Goal: Task Accomplishment & Management: Use online tool/utility

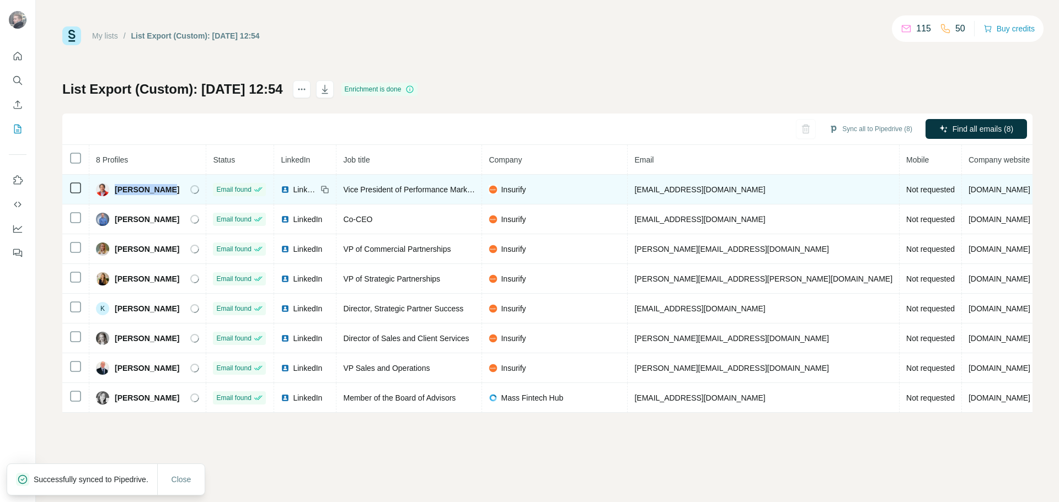
drag, startPoint x: 175, startPoint y: 185, endPoint x: 142, endPoint y: 183, distance: 33.2
click at [116, 191] on div "[PERSON_NAME]" at bounding box center [147, 189] width 103 height 13
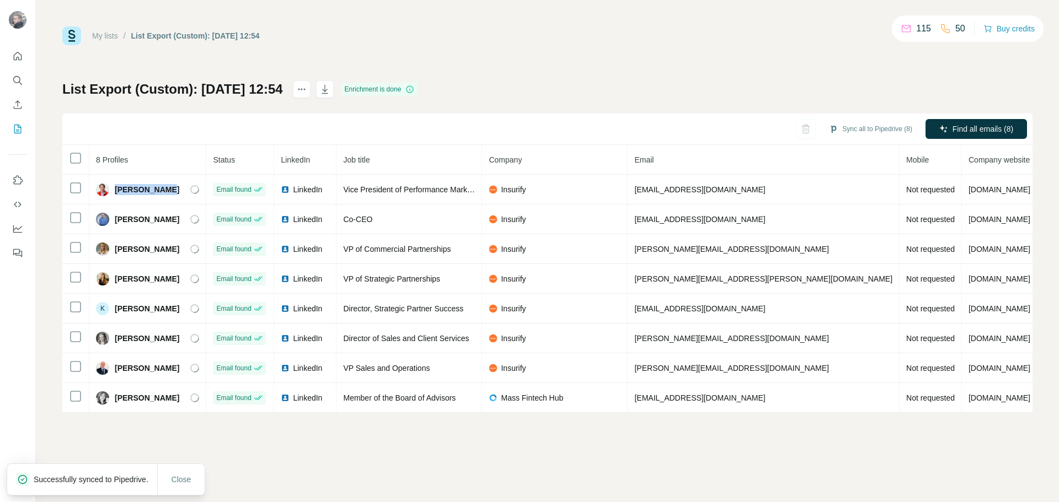
copy span "[PERSON_NAME]"
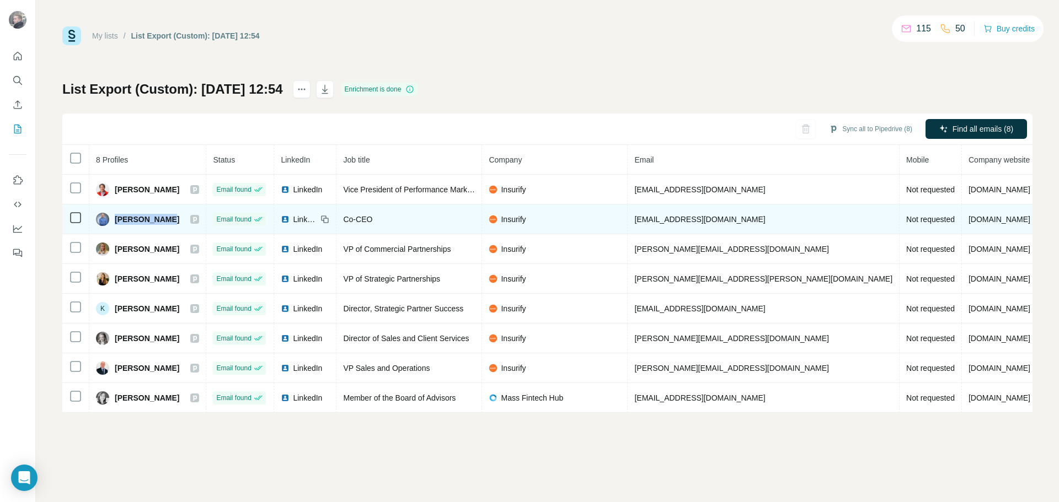
drag, startPoint x: 115, startPoint y: 218, endPoint x: 163, endPoint y: 218, distance: 48.0
click at [163, 218] on span "[PERSON_NAME]" at bounding box center [147, 219] width 65 height 11
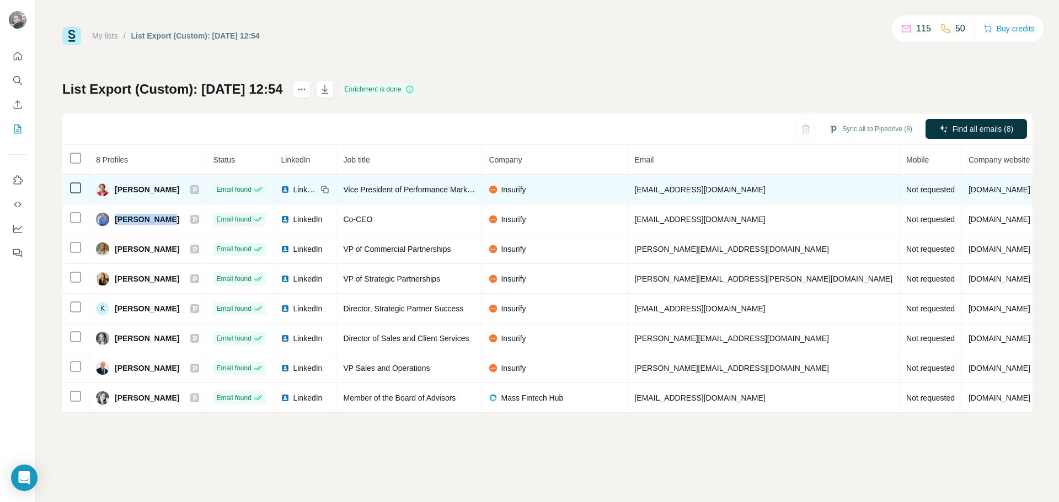
copy span "[PERSON_NAME]"
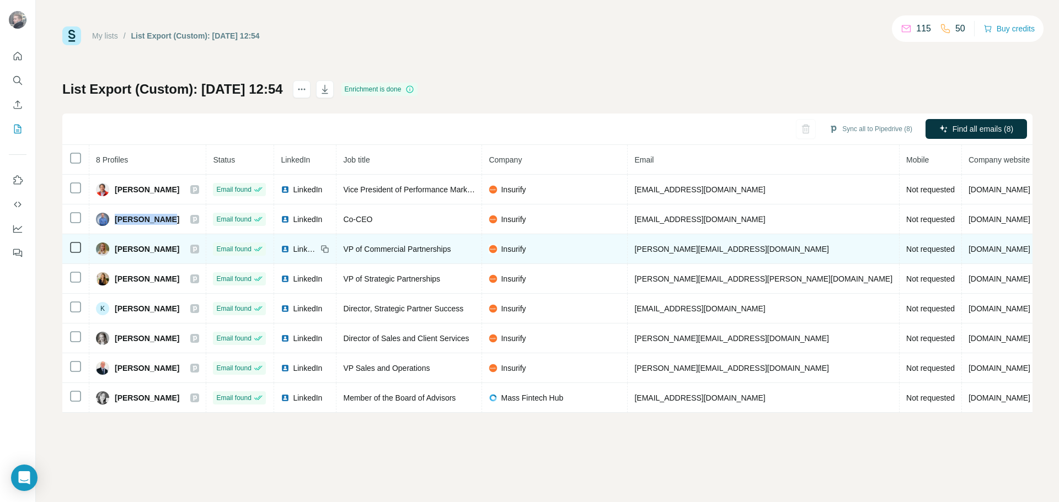
drag, startPoint x: 115, startPoint y: 247, endPoint x: 173, endPoint y: 245, distance: 58.5
click at [173, 245] on span "[PERSON_NAME]" at bounding box center [147, 249] width 65 height 11
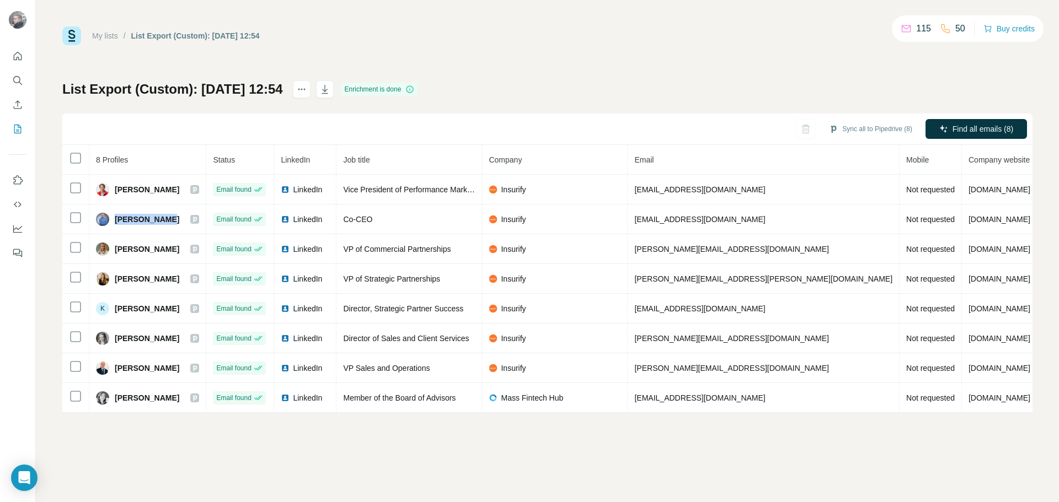
copy span "[PERSON_NAME]"
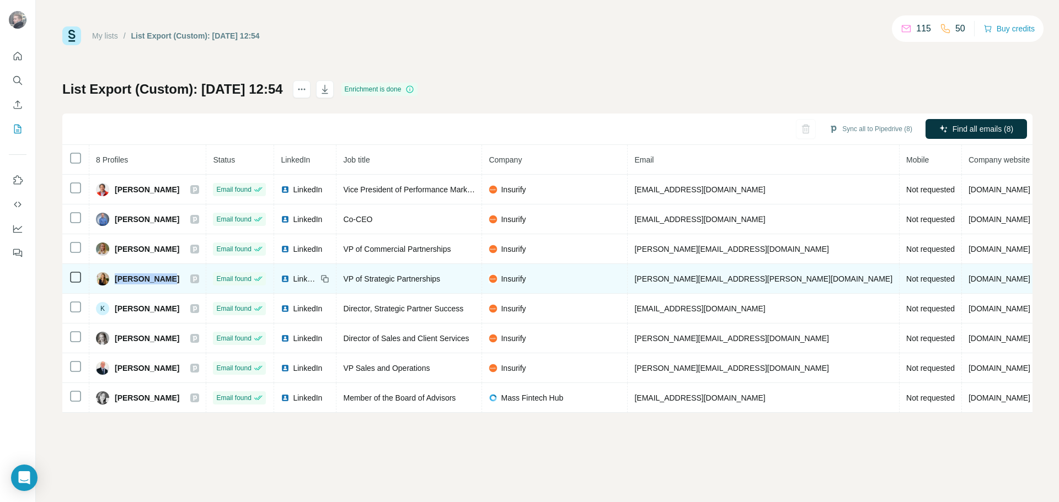
drag, startPoint x: 115, startPoint y: 280, endPoint x: 161, endPoint y: 282, distance: 46.4
click at [161, 282] on span "[PERSON_NAME]" at bounding box center [147, 279] width 65 height 11
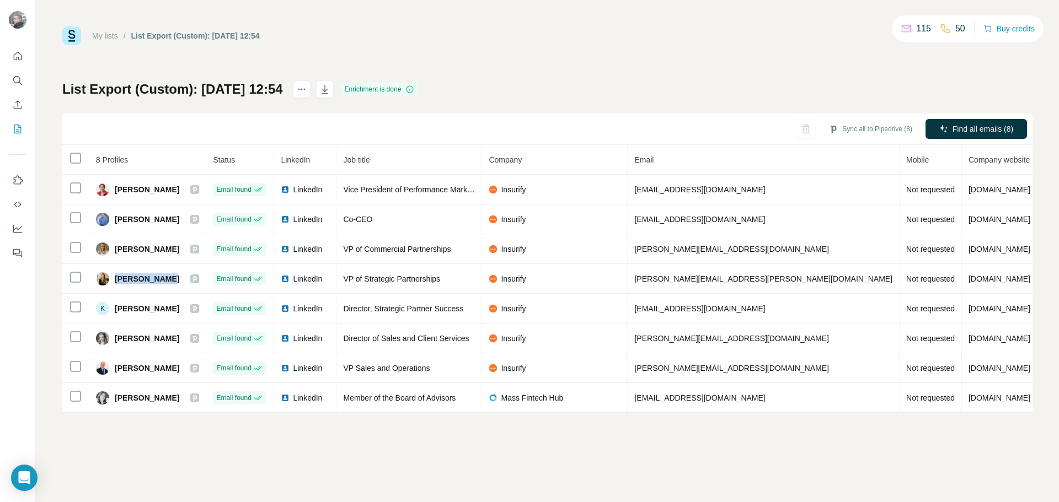
copy span "[PERSON_NAME]"
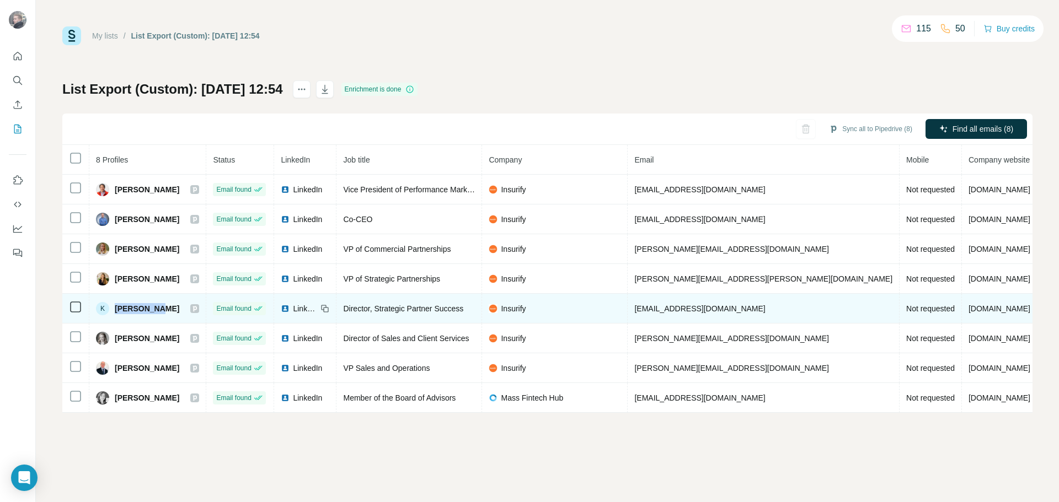
drag, startPoint x: 154, startPoint y: 309, endPoint x: 119, endPoint y: 310, distance: 34.8
click at [117, 310] on div "K [PERSON_NAME]" at bounding box center [147, 308] width 103 height 13
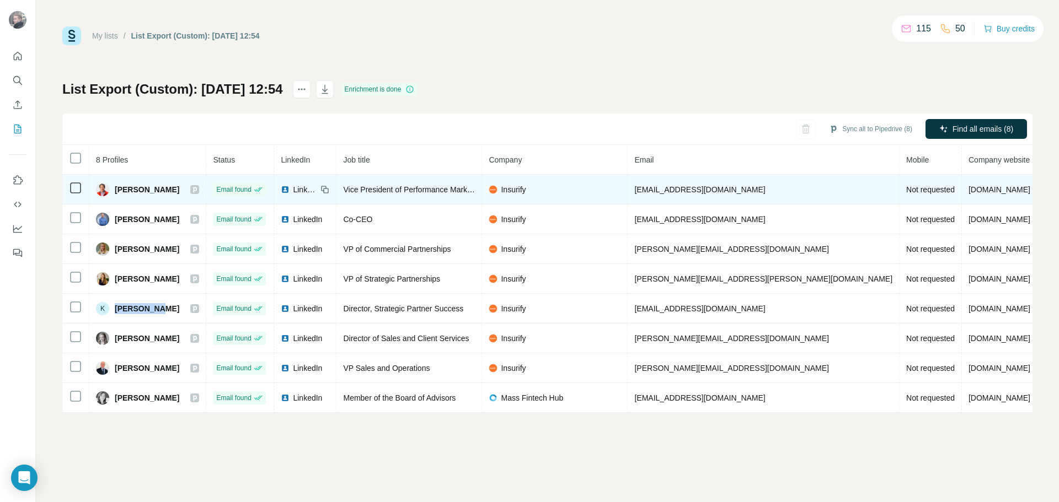
copy span "[PERSON_NAME]"
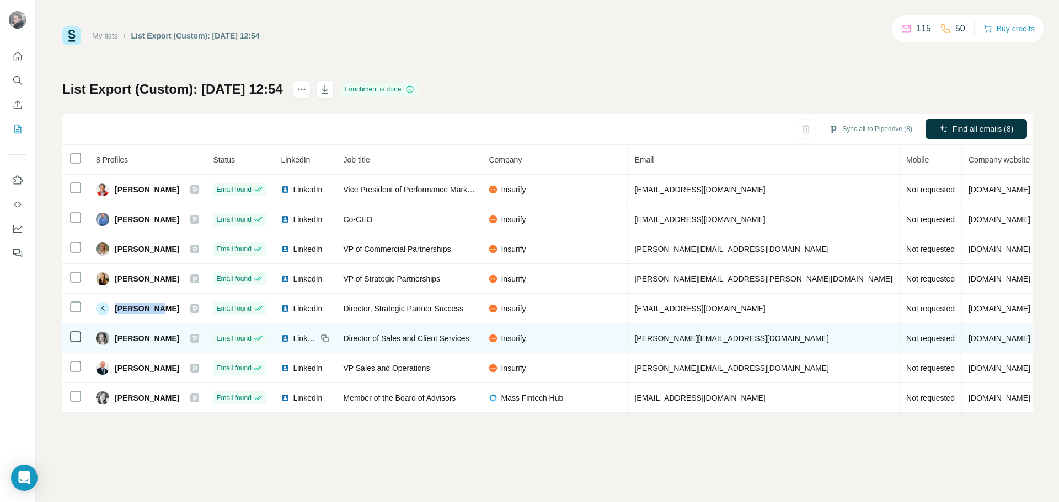
drag, startPoint x: 178, startPoint y: 338, endPoint x: 116, endPoint y: 342, distance: 61.9
click at [116, 342] on div "[PERSON_NAME]" at bounding box center [147, 338] width 103 height 13
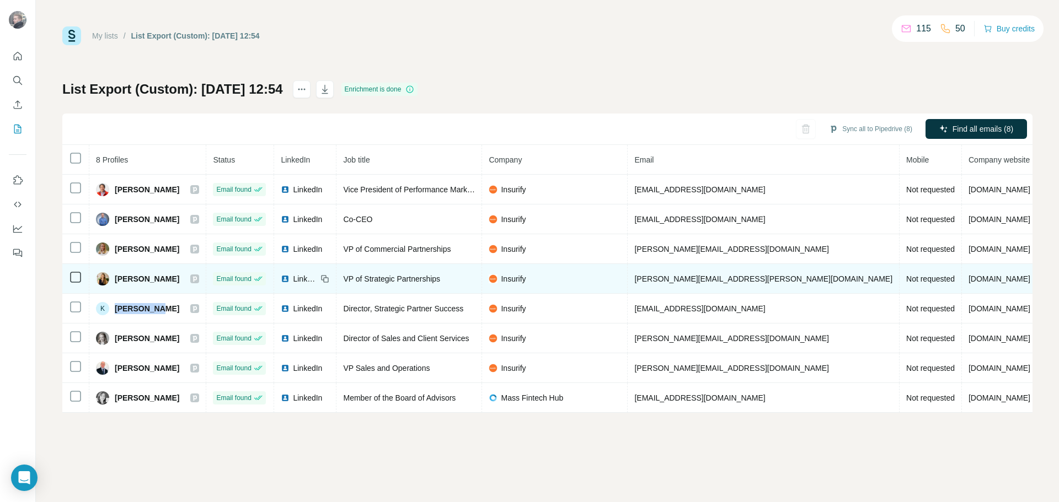
copy span "[PERSON_NAME]"
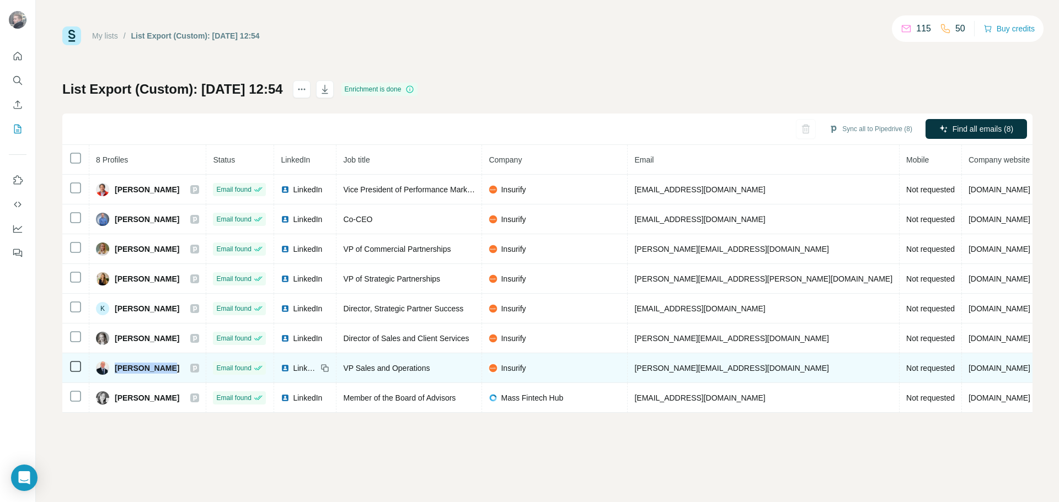
drag, startPoint x: 168, startPoint y: 363, endPoint x: 115, endPoint y: 372, distance: 53.7
click at [115, 372] on span "[PERSON_NAME]" at bounding box center [147, 368] width 65 height 11
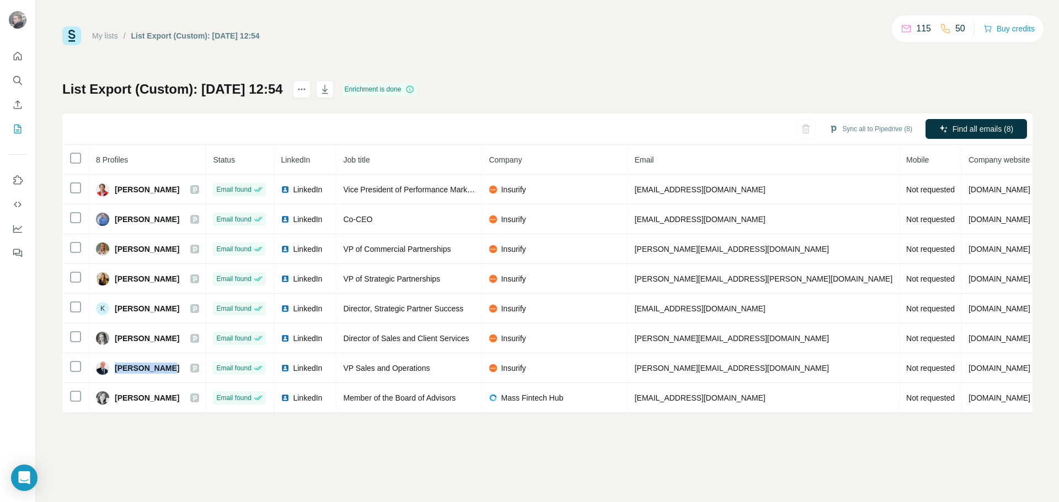
copy span "[PERSON_NAME]"
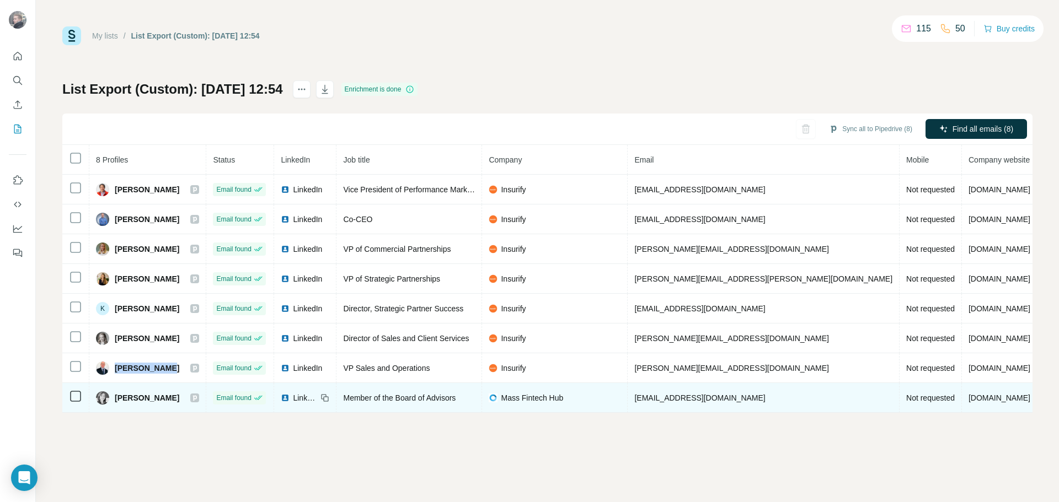
drag, startPoint x: 179, startPoint y: 394, endPoint x: 111, endPoint y: 397, distance: 67.9
click at [111, 397] on div "[PERSON_NAME]" at bounding box center [147, 398] width 103 height 13
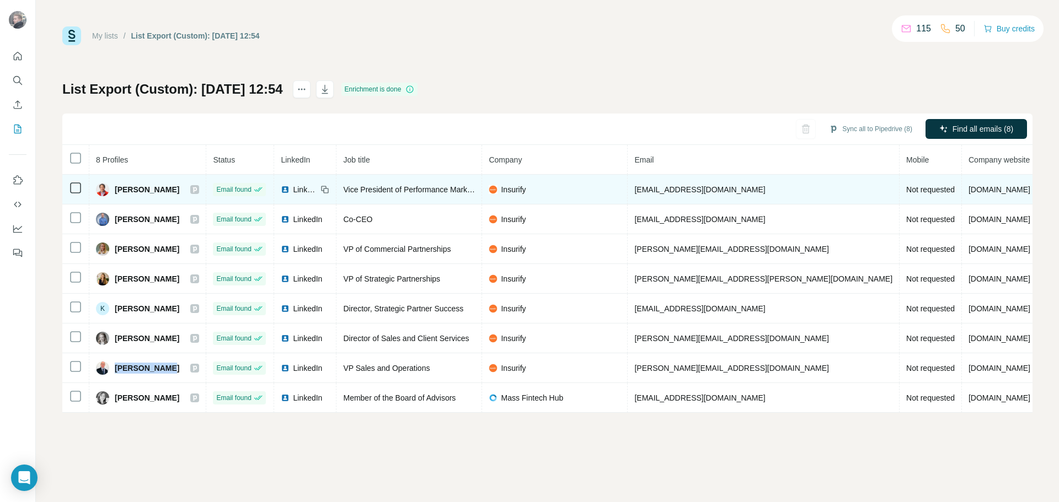
copy div "[PERSON_NAME]"
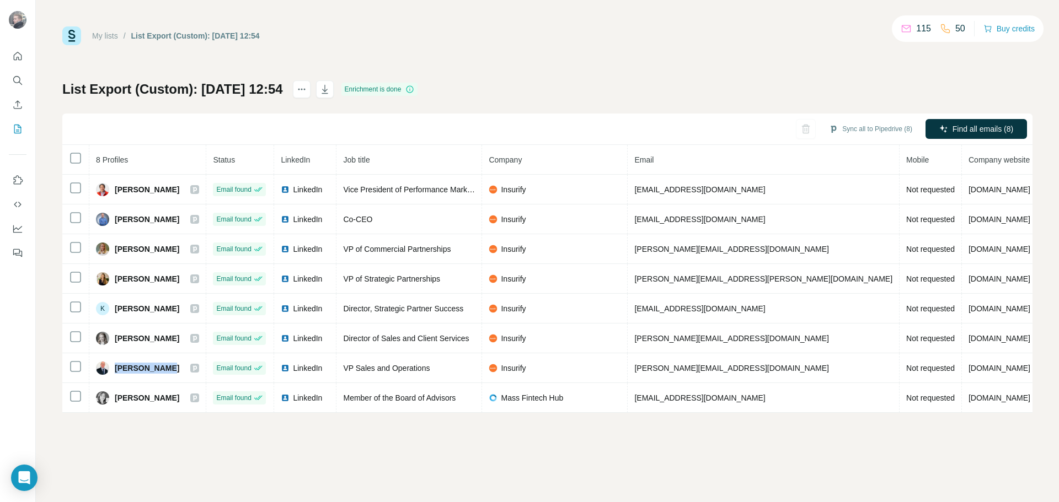
drag, startPoint x: 115, startPoint y: 217, endPoint x: 340, endPoint y: 136, distance: 238.6
click at [175, 221] on span "[PERSON_NAME]" at bounding box center [147, 219] width 65 height 11
copy span "[PERSON_NAME]"
click at [871, 128] on button "Sync to Pipedrive (1)" at bounding box center [875, 129] width 90 height 17
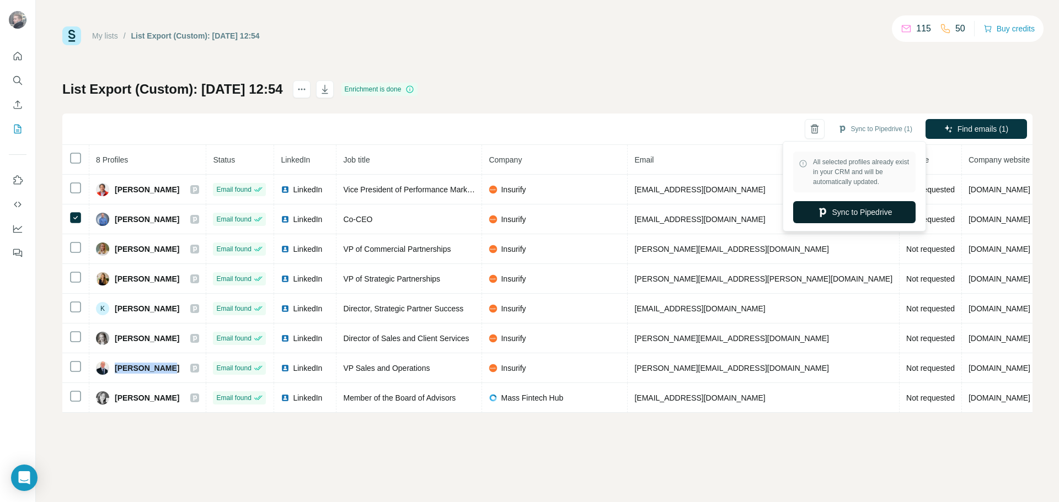
click at [859, 213] on button "Sync to Pipedrive" at bounding box center [854, 212] width 122 height 22
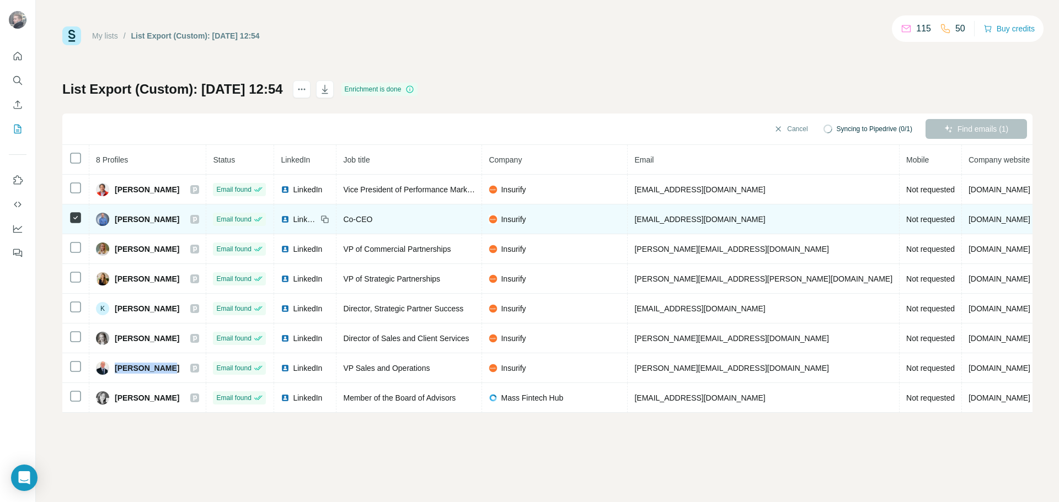
click at [159, 220] on span "[PERSON_NAME]" at bounding box center [147, 219] width 65 height 11
click at [173, 221] on span "[PERSON_NAME]" at bounding box center [147, 219] width 65 height 11
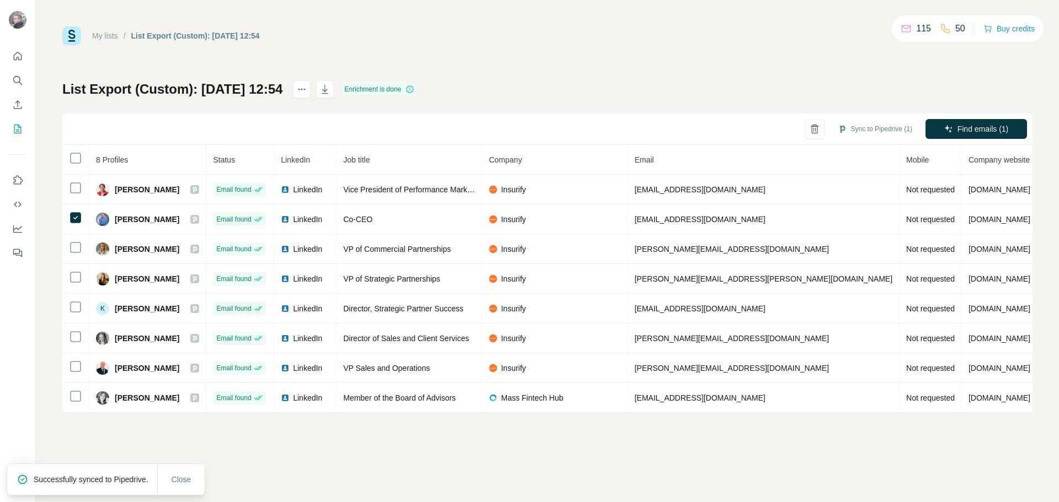
drag, startPoint x: 172, startPoint y: 217, endPoint x: 405, endPoint y: 127, distance: 250.3
click at [113, 218] on div "[PERSON_NAME]" at bounding box center [137, 219] width 83 height 13
copy span "[PERSON_NAME]"
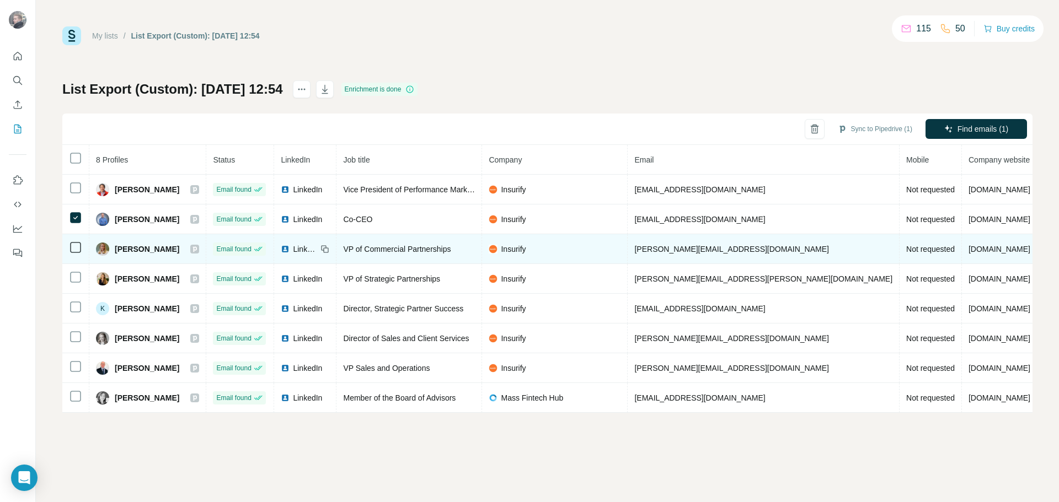
click at [114, 249] on div "[PERSON_NAME]" at bounding box center [137, 249] width 83 height 13
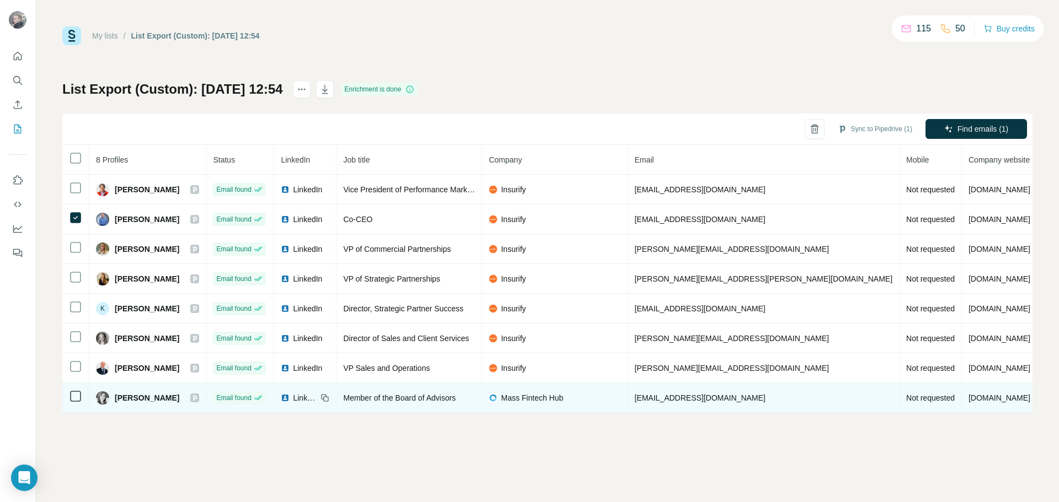
drag, startPoint x: 115, startPoint y: 397, endPoint x: 176, endPoint y: 398, distance: 61.8
click at [176, 398] on span "[PERSON_NAME]" at bounding box center [147, 398] width 65 height 11
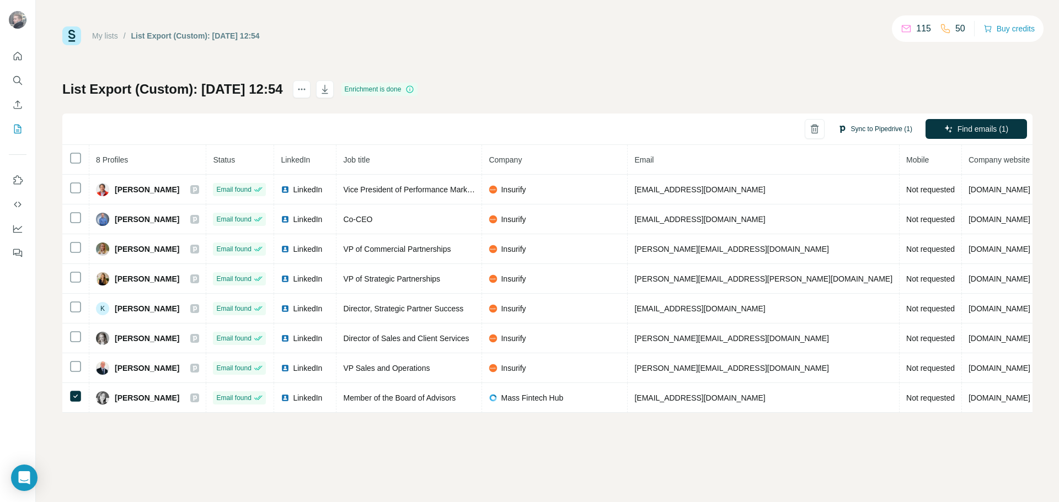
click at [888, 127] on button "Sync to Pipedrive (1)" at bounding box center [875, 129] width 90 height 17
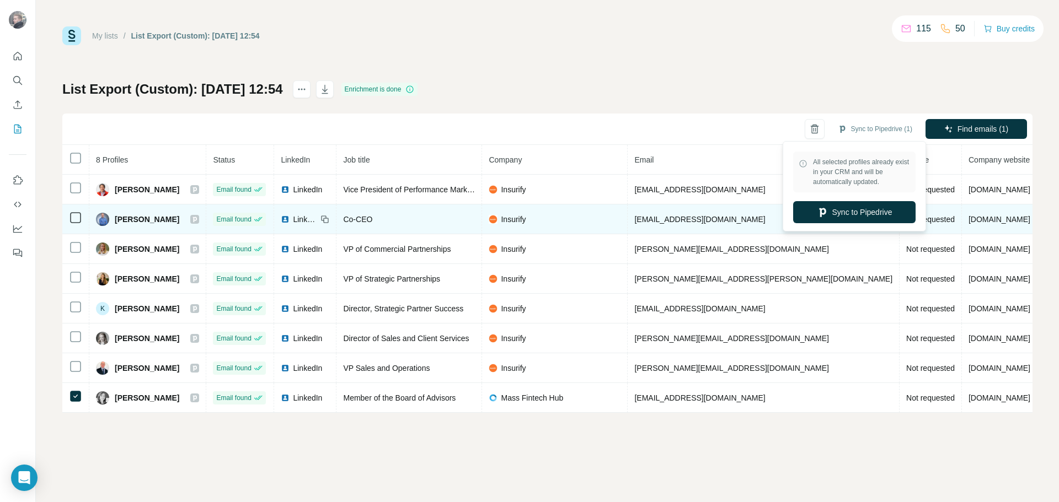
drag, startPoint x: 875, startPoint y: 215, endPoint x: 871, endPoint y: 210, distance: 6.2
click at [875, 215] on button "Sync to Pipedrive" at bounding box center [854, 212] width 122 height 22
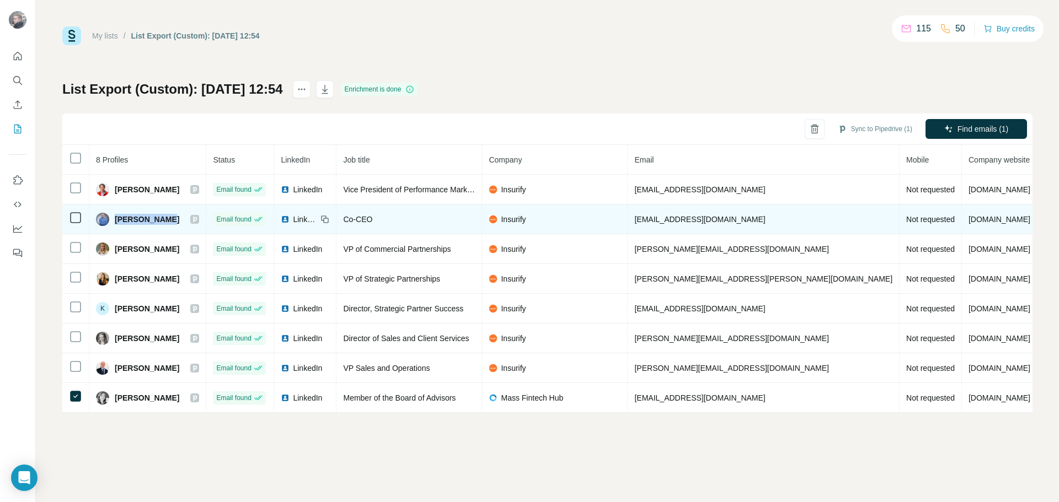
drag, startPoint x: 114, startPoint y: 218, endPoint x: 166, endPoint y: 217, distance: 51.8
click at [166, 217] on div "[PERSON_NAME]" at bounding box center [137, 219] width 83 height 13
drag, startPoint x: 173, startPoint y: 219, endPoint x: 116, endPoint y: 221, distance: 56.8
click at [116, 221] on span "[PERSON_NAME]" at bounding box center [147, 219] width 65 height 11
click at [282, 217] on img at bounding box center [285, 219] width 9 height 9
